Goal: Task Accomplishment & Management: Manage account settings

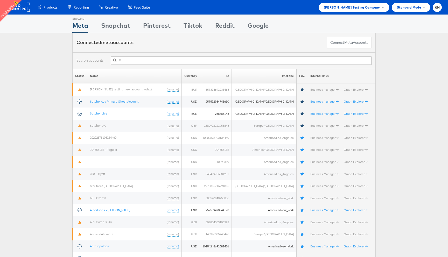
click at [369, 8] on span "[PERSON_NAME] Testing Company" at bounding box center [352, 7] width 56 height 5
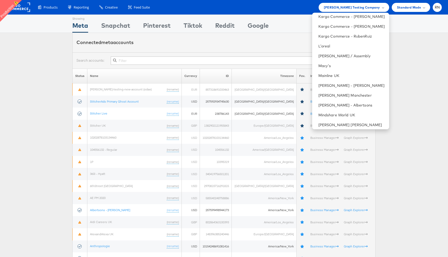
scroll to position [299, 0]
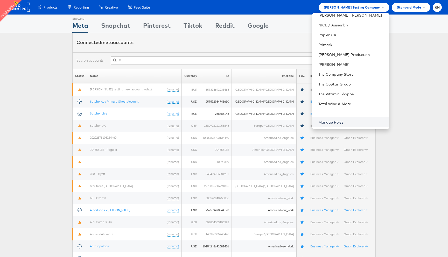
click at [335, 122] on link "Manage Roles" at bounding box center [330, 122] width 25 height 5
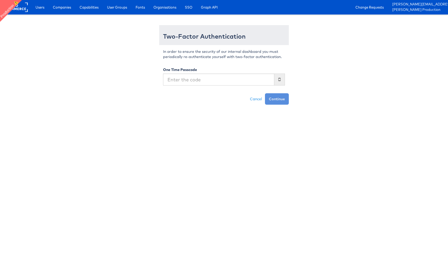
click at [262, 80] on input "text" at bounding box center [218, 80] width 111 height 12
type input "685636"
click at [265, 93] on button "Continue" at bounding box center [277, 98] width 24 height 11
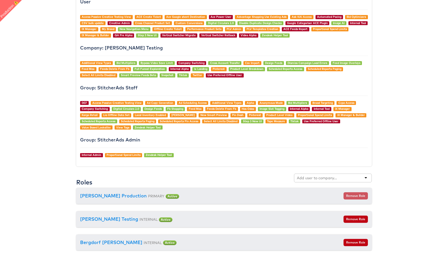
scroll to position [543, 0]
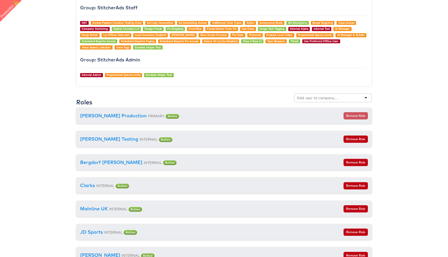
click at [303, 98] on input "text" at bounding box center [317, 97] width 41 height 5
type input "kargo"
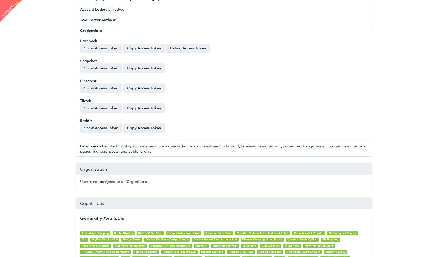
scroll to position [0, 0]
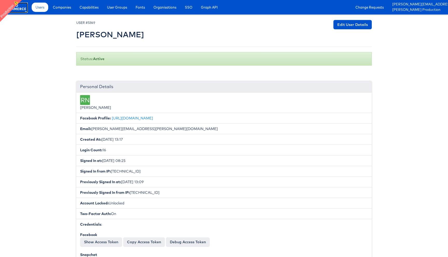
click at [17, 8] on rect at bounding box center [16, 7] width 24 height 9
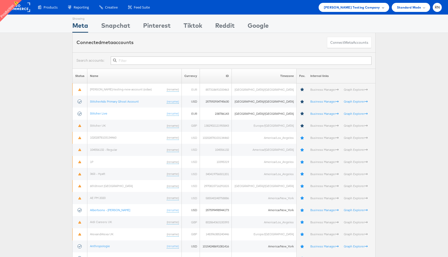
click at [357, 5] on span "[PERSON_NAME] Testing Company" at bounding box center [352, 7] width 56 height 5
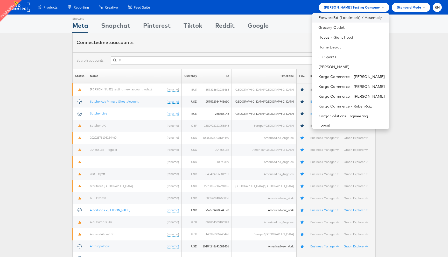
scroll to position [126, 0]
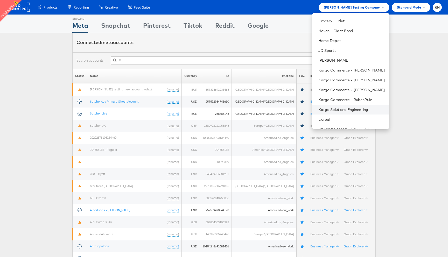
click at [352, 106] on li "Kargo Solutions Engineering" at bounding box center [350, 110] width 77 height 10
click at [328, 108] on link "Kargo Solutions Engineering" at bounding box center [351, 109] width 67 height 5
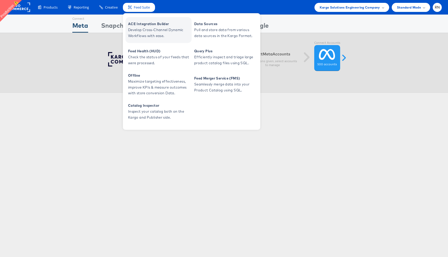
click at [147, 32] on span "Develop Cross-Channel Dynamic Workflows with ease." at bounding box center [159, 33] width 62 height 12
